Goal: Register for event/course

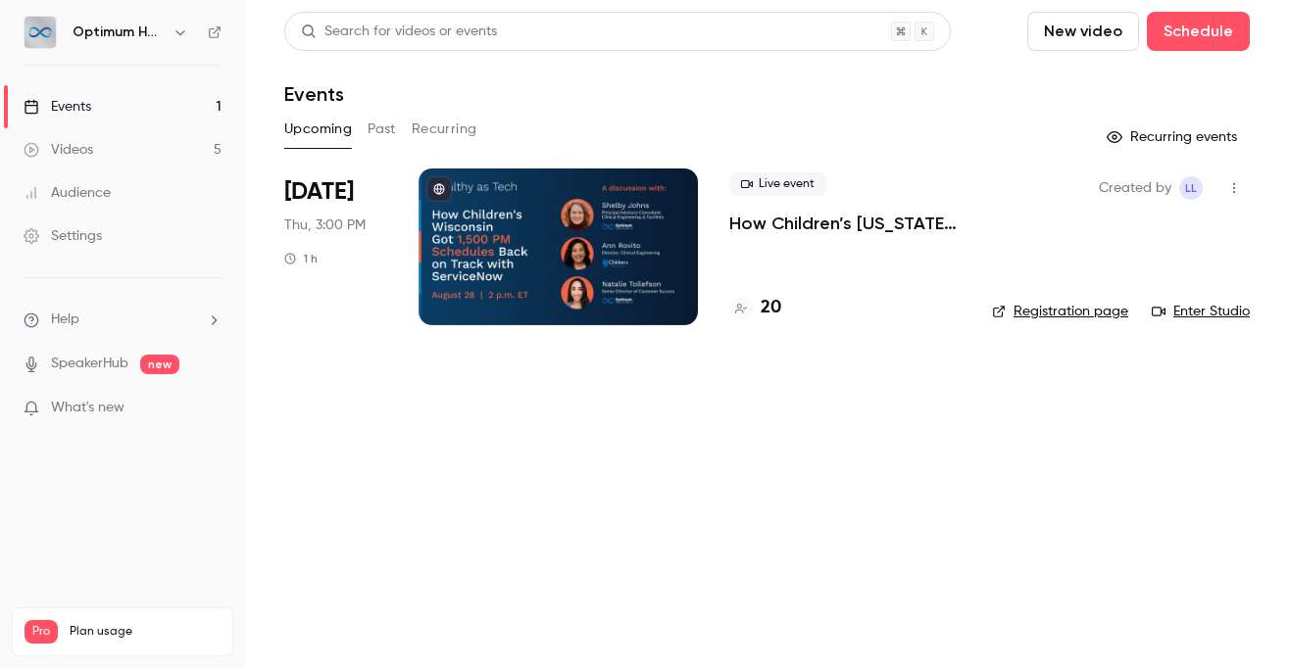
click at [607, 243] on div at bounding box center [558, 247] width 279 height 157
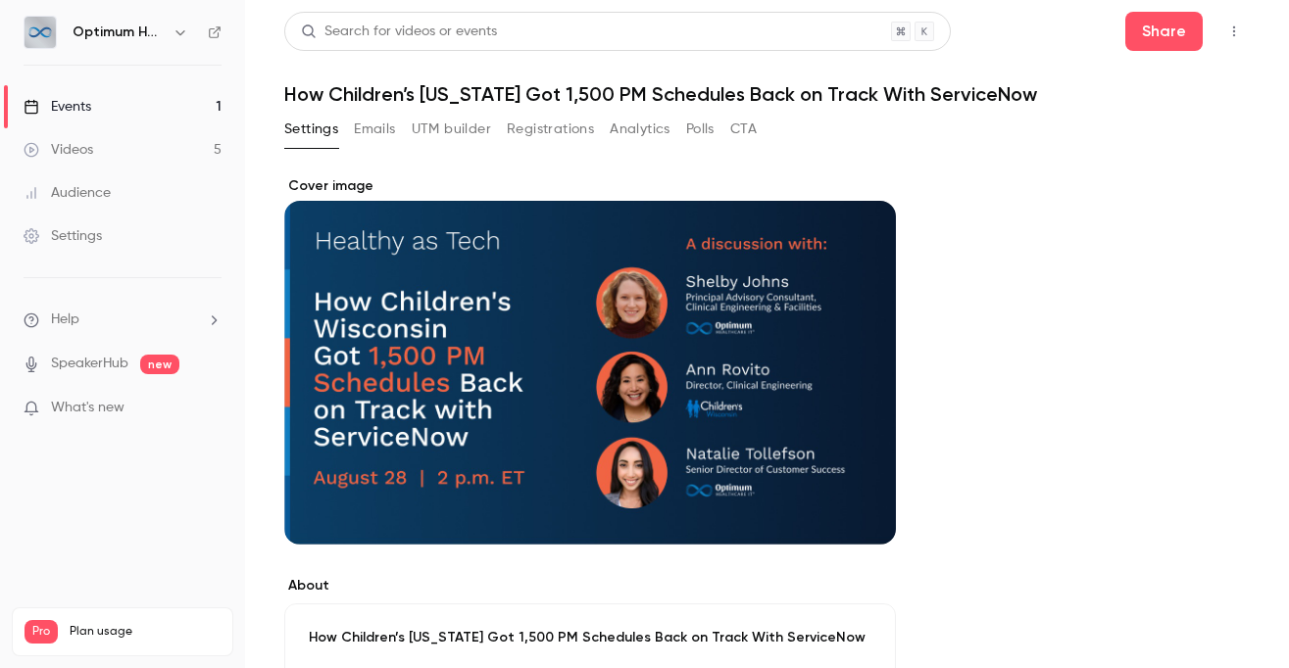
click at [526, 127] on button "Registrations" at bounding box center [550, 129] width 87 height 31
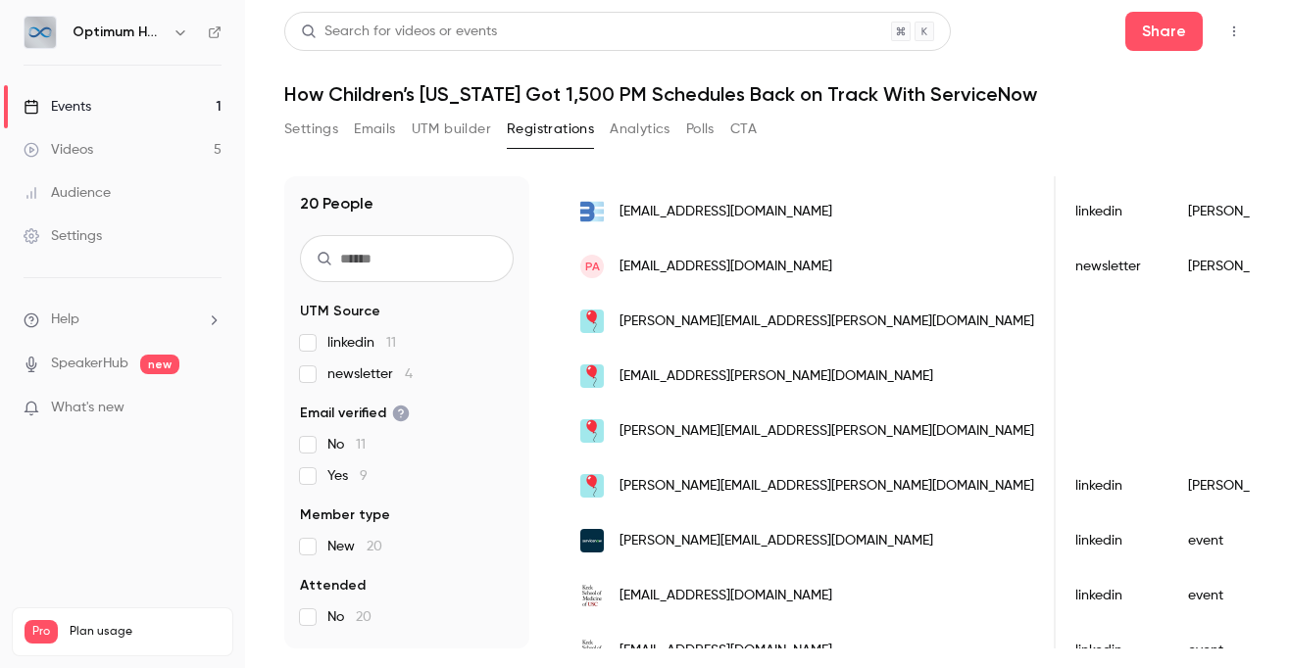
scroll to position [827, 0]
